Goal: Task Accomplishment & Management: Use online tool/utility

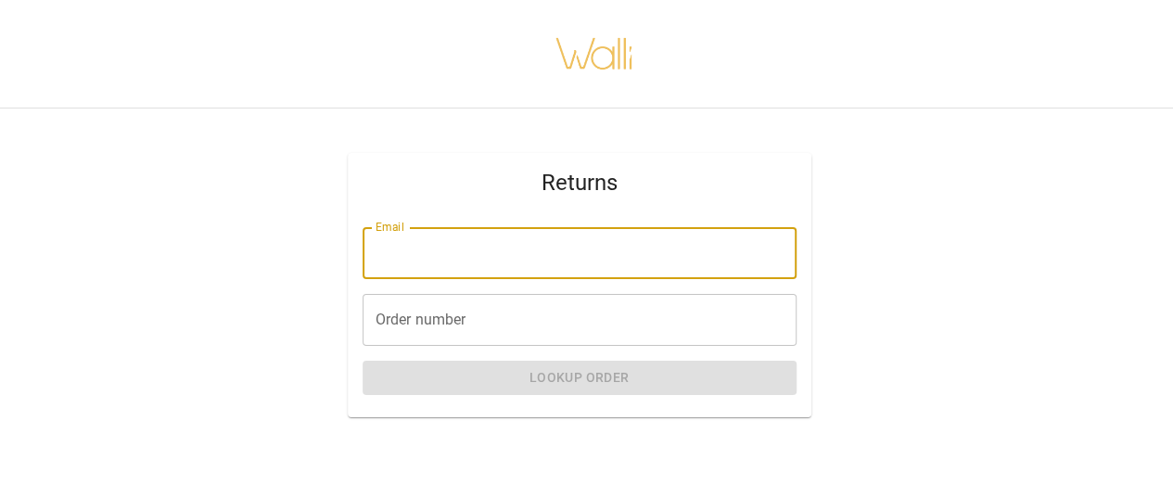
click at [397, 252] on input "Email" at bounding box center [580, 253] width 434 height 52
type input "**********"
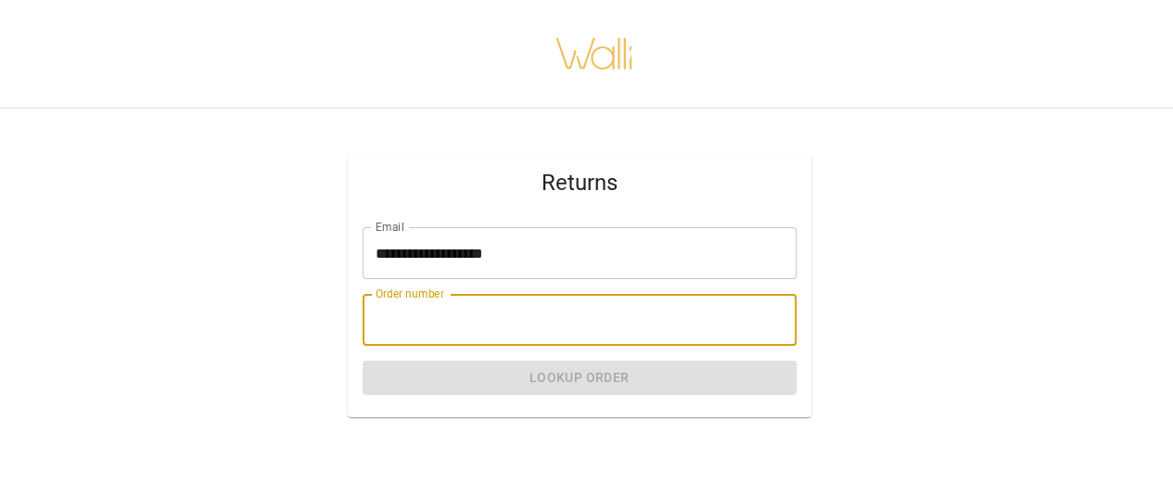
paste input "*******"
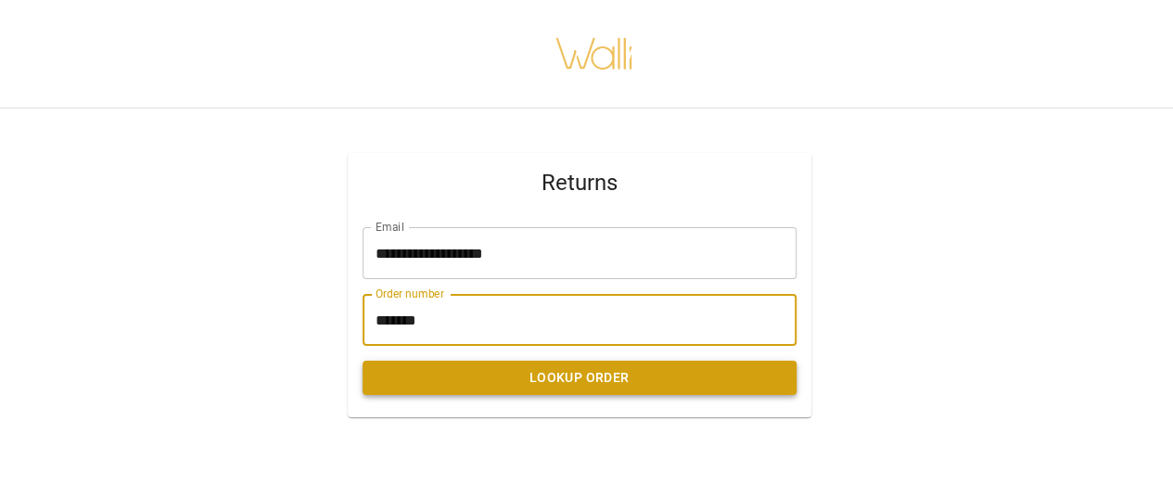
type input "*******"
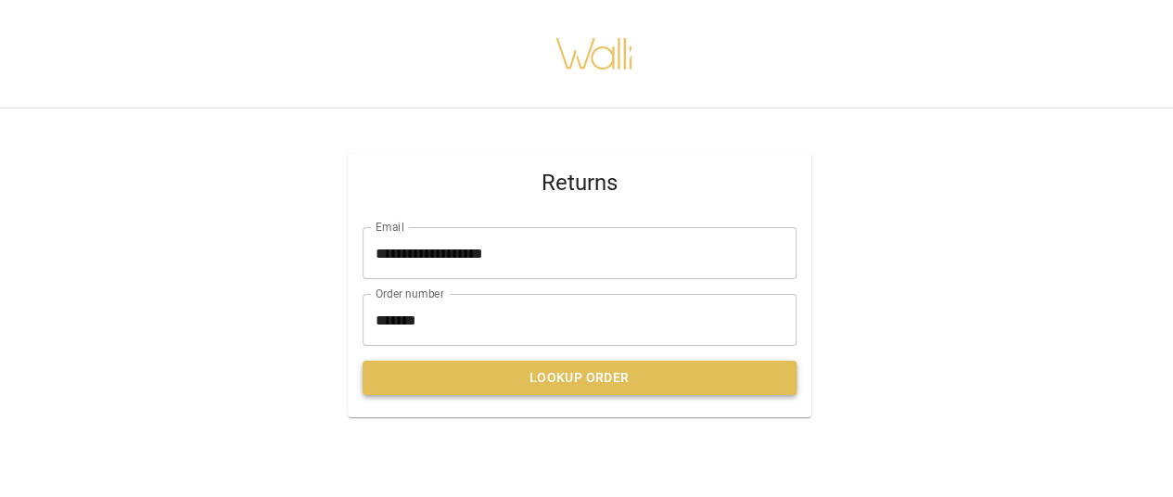
click at [582, 385] on button "Lookup Order" at bounding box center [580, 378] width 434 height 34
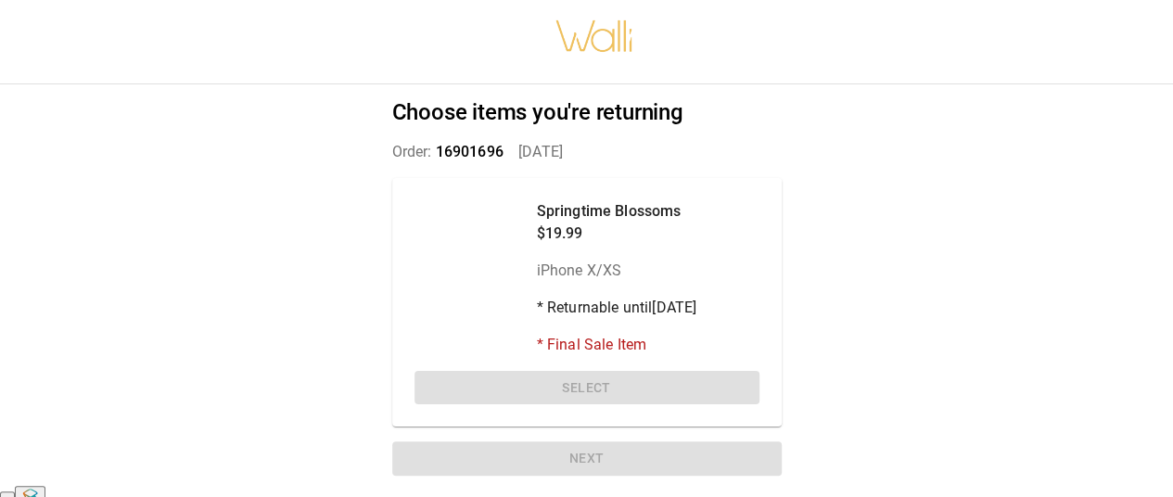
scroll to position [14, 0]
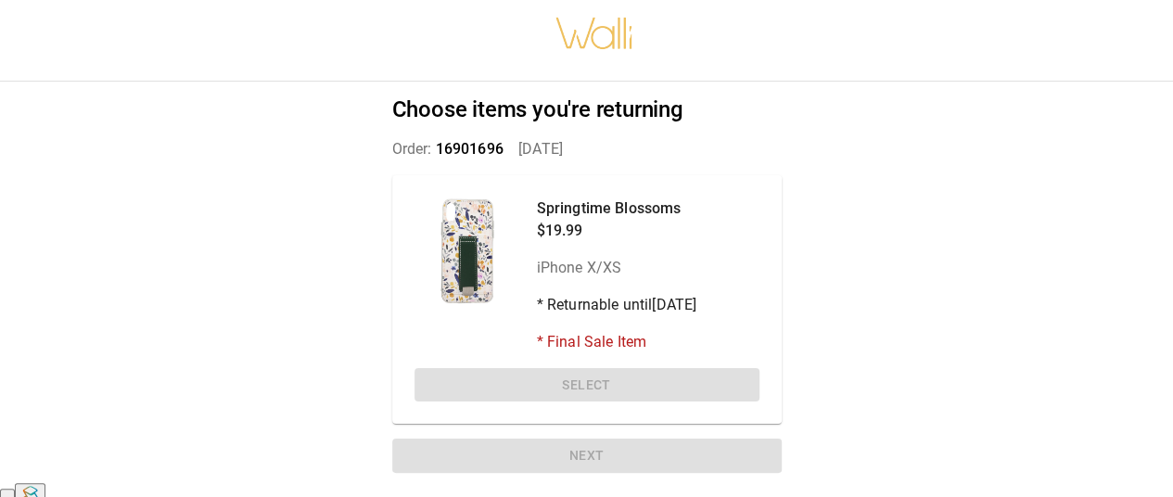
click at [444, 244] on div at bounding box center [469, 252] width 108 height 108
click at [558, 209] on p "Springtime Blossoms" at bounding box center [617, 209] width 160 height 22
click at [573, 316] on p "* Returnable until [DATE]" at bounding box center [617, 305] width 160 height 22
click at [571, 350] on p "* Final Sale Item" at bounding box center [617, 342] width 160 height 22
click at [540, 392] on div "Springtime Blossoms $19.99 iPhone X/XS * Returnable until [DATE] * Final Sale I…" at bounding box center [587, 300] width 390 height 250
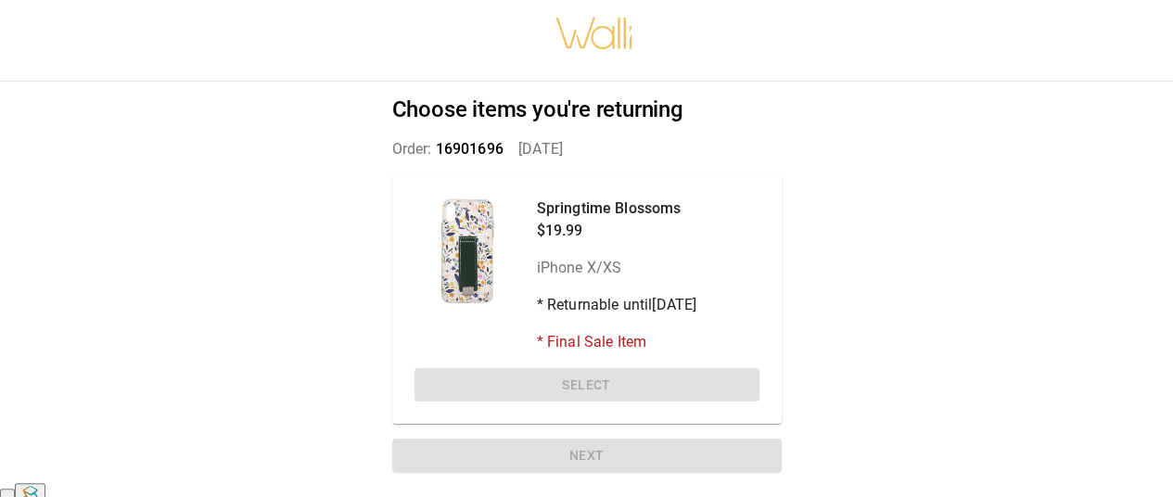
click at [415, 220] on div at bounding box center [469, 252] width 108 height 108
click at [445, 229] on div at bounding box center [469, 252] width 108 height 108
click at [464, 229] on div at bounding box center [469, 252] width 108 height 108
drag, startPoint x: 408, startPoint y: 168, endPoint x: 512, endPoint y: 142, distance: 107.1
click at [408, 167] on div "Choose items you're returning Order: 16901696   [DATE] Springtime Blossoms $19.…" at bounding box center [587, 289] width 434 height 414
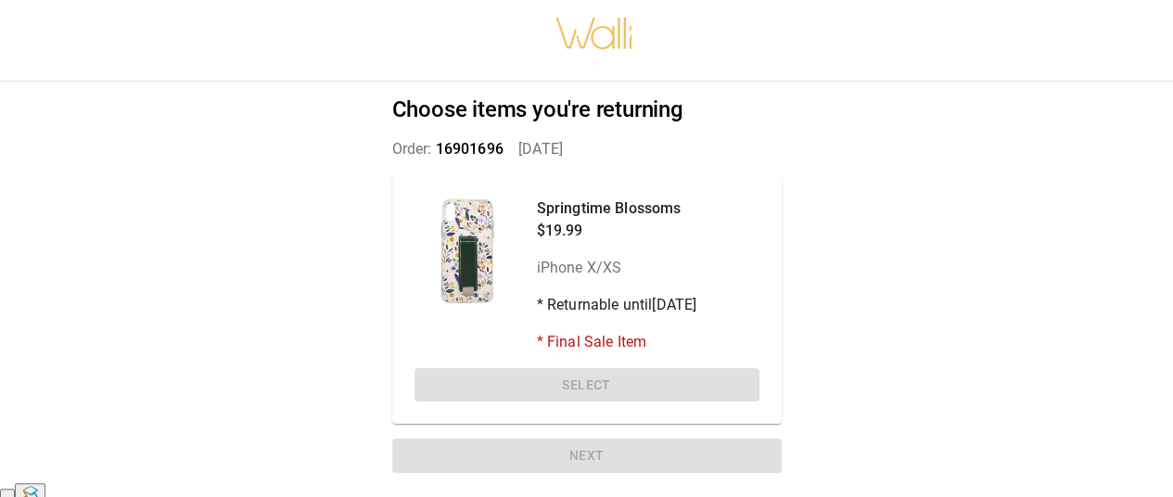
click at [602, 109] on h2 "Choose items you're returning" at bounding box center [587, 109] width 390 height 27
click at [438, 129] on div "Choose items you're returning Order: 16901696   [DATE] Springtime Blossoms $19.…" at bounding box center [587, 289] width 434 height 414
click at [392, 140] on p "Order: 16901696   [DATE]" at bounding box center [587, 149] width 390 height 22
drag, startPoint x: 563, startPoint y: 116, endPoint x: 545, endPoint y: 129, distance: 21.9
click at [563, 117] on h2 "Choose items you're returning" at bounding box center [587, 109] width 390 height 27
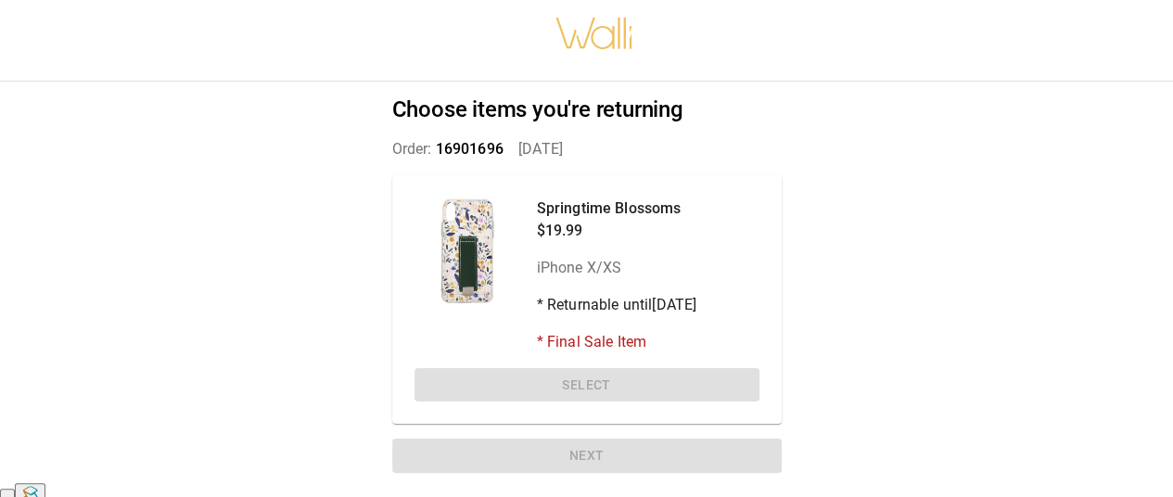
click at [403, 231] on div "Springtime Blossoms $19.99 iPhone X/XS * Returnable until [DATE] * Final Sale I…" at bounding box center [587, 300] width 390 height 250
drag, startPoint x: 660, startPoint y: 249, endPoint x: 659, endPoint y: 305, distance: 56.6
click at [661, 250] on div "Springtime Blossoms $19.99 iPhone X/XS * Returnable until [DATE] * Final Sale I…" at bounding box center [617, 276] width 160 height 156
click at [676, 363] on div "Springtime Blossoms $19.99 iPhone X/XS * Returnable until [DATE] * Final Sale I…" at bounding box center [587, 300] width 390 height 250
click at [623, 378] on div "Springtime Blossoms $19.99 iPhone X/XS * Returnable until [DATE] * Final Sale I…" at bounding box center [587, 300] width 390 height 250
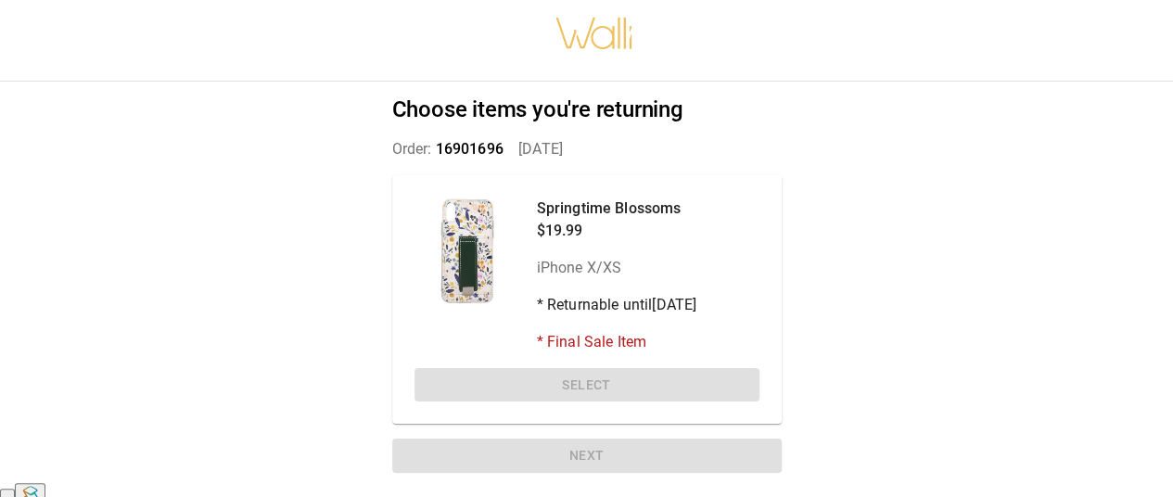
click at [575, 457] on div "Choose items you're returning Order: 16901696   [DATE] Springtime Blossoms $19.…" at bounding box center [587, 289] width 434 height 414
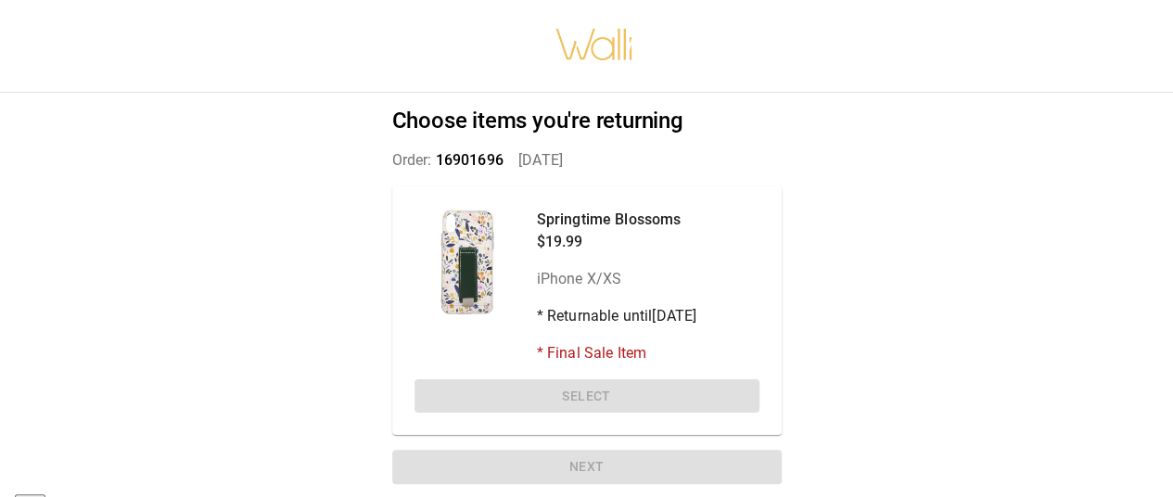
scroll to position [0, 0]
